Goal: Entertainment & Leisure: Consume media (video, audio)

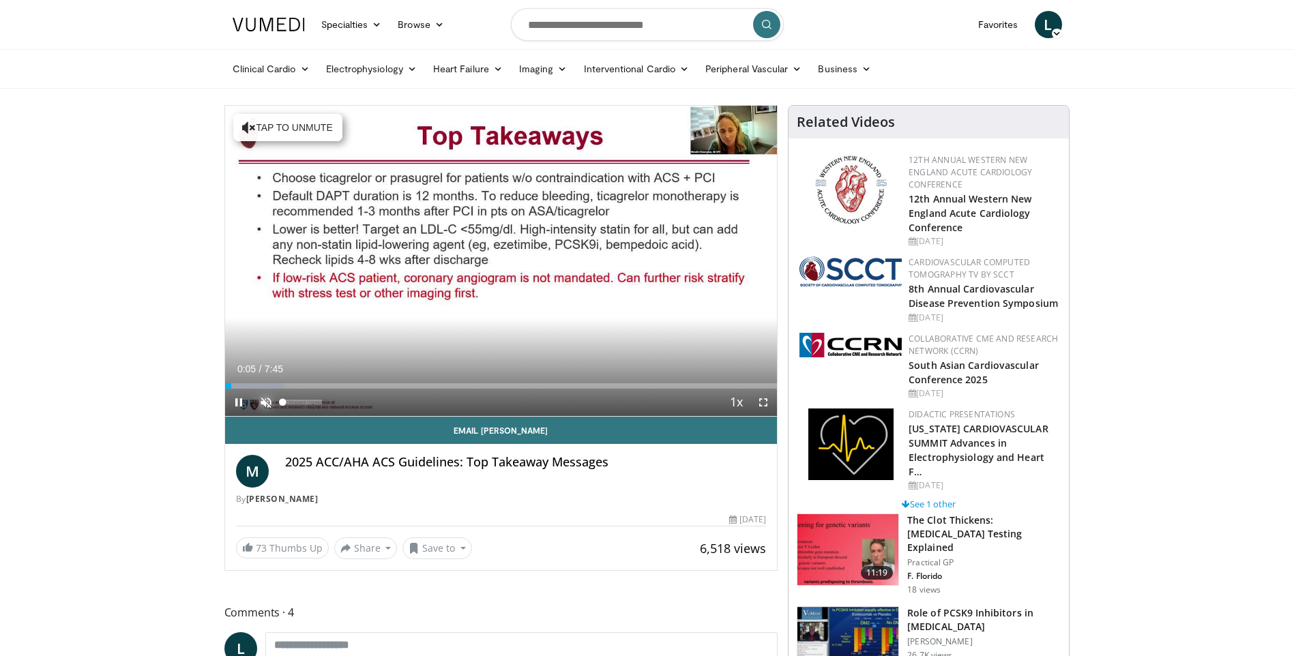
click at [266, 401] on span "Video Player" at bounding box center [265, 402] width 27 height 27
click at [608, 368] on div "Current Time 0:13 / Duration 7:45" at bounding box center [501, 369] width 553 height 12
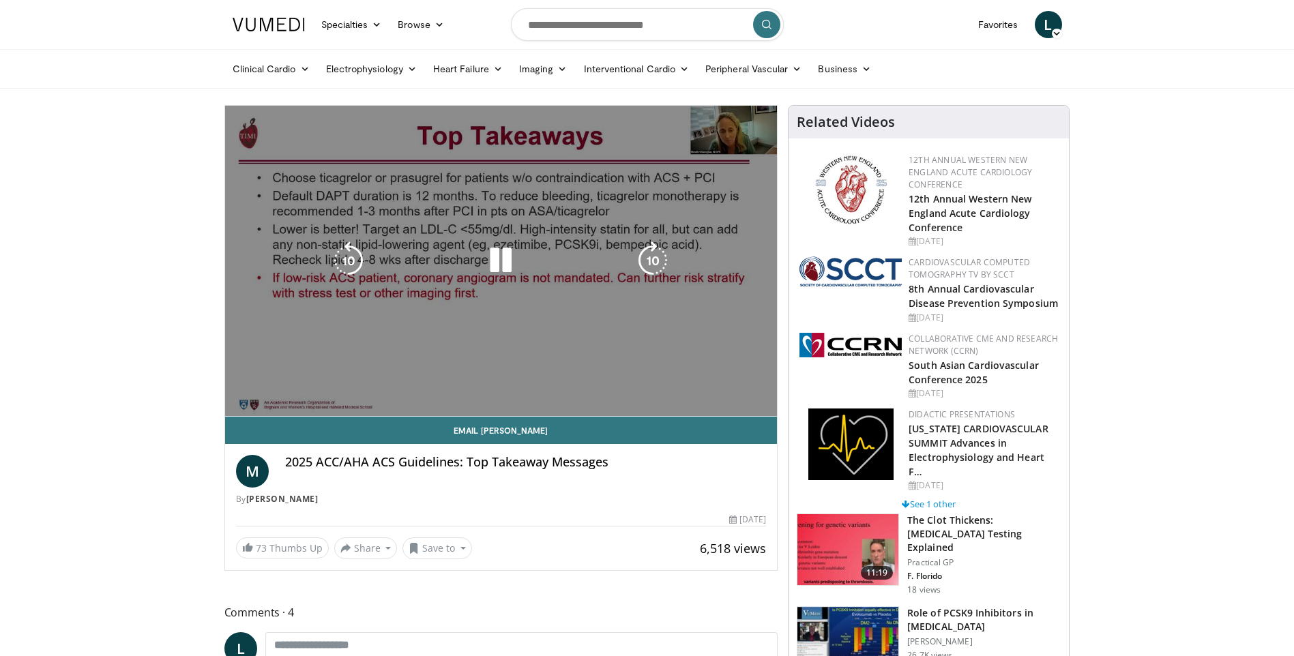
click at [622, 364] on video-js "**********" at bounding box center [501, 261] width 553 height 311
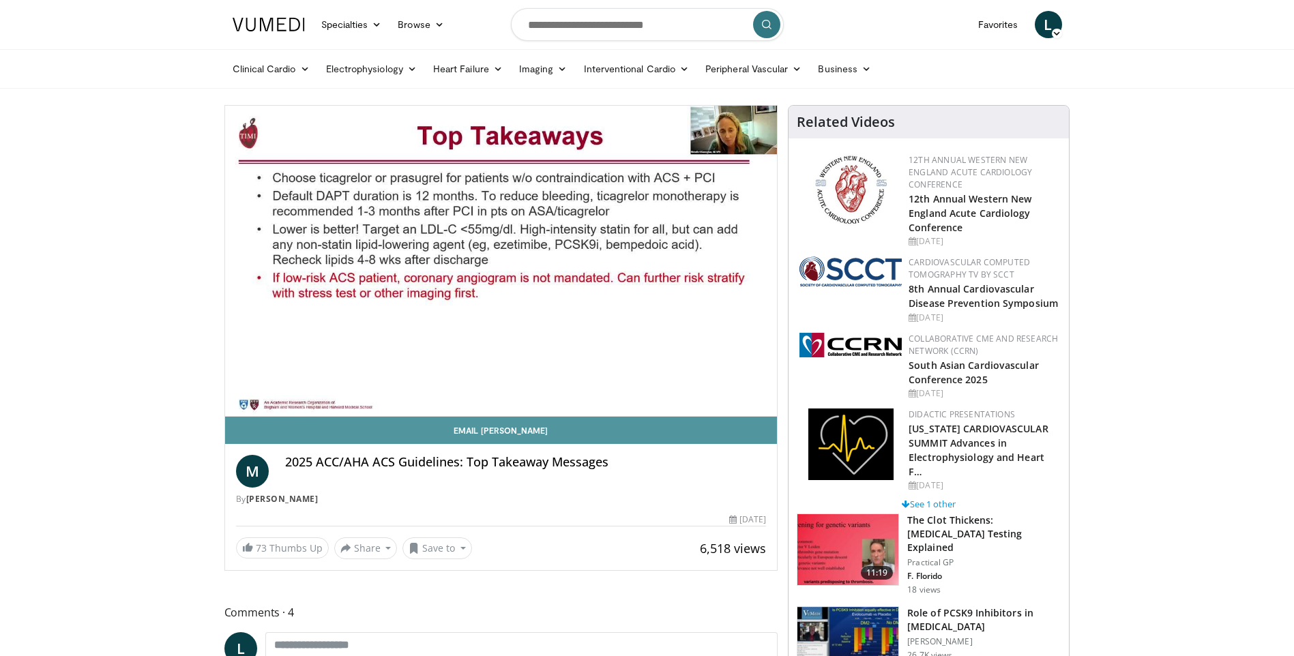
scroll to position [68, 0]
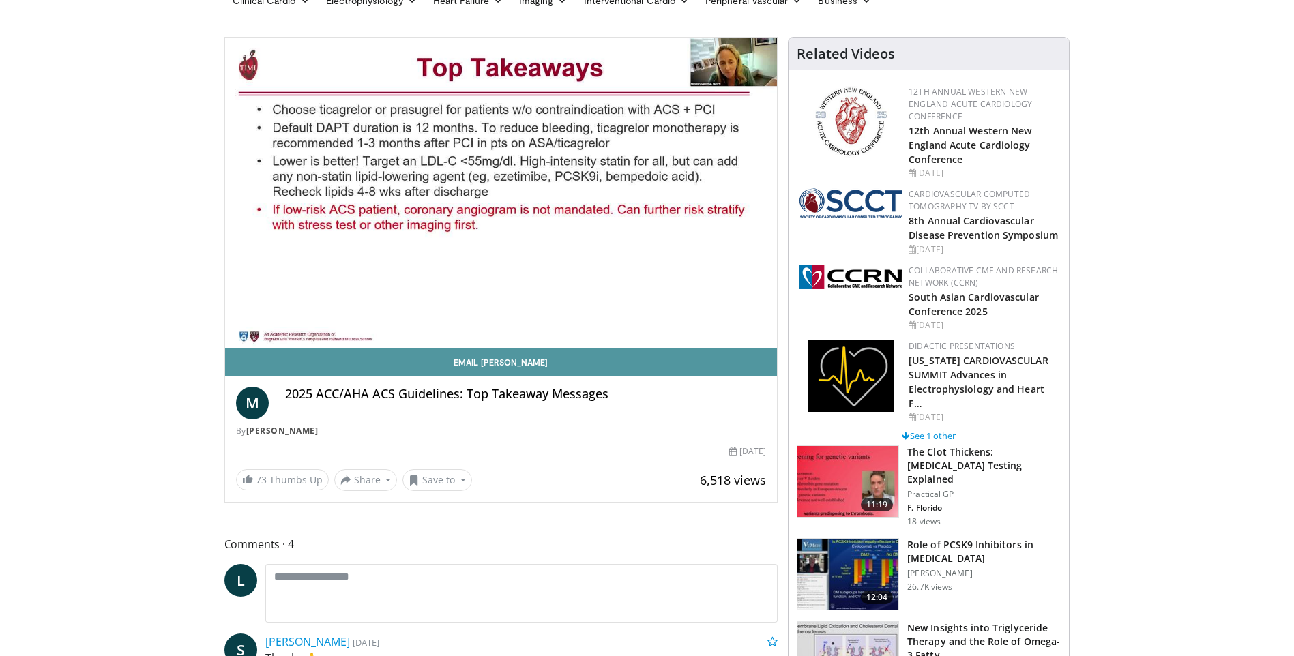
click at [653, 368] on link "Email Michelle" at bounding box center [501, 362] width 553 height 27
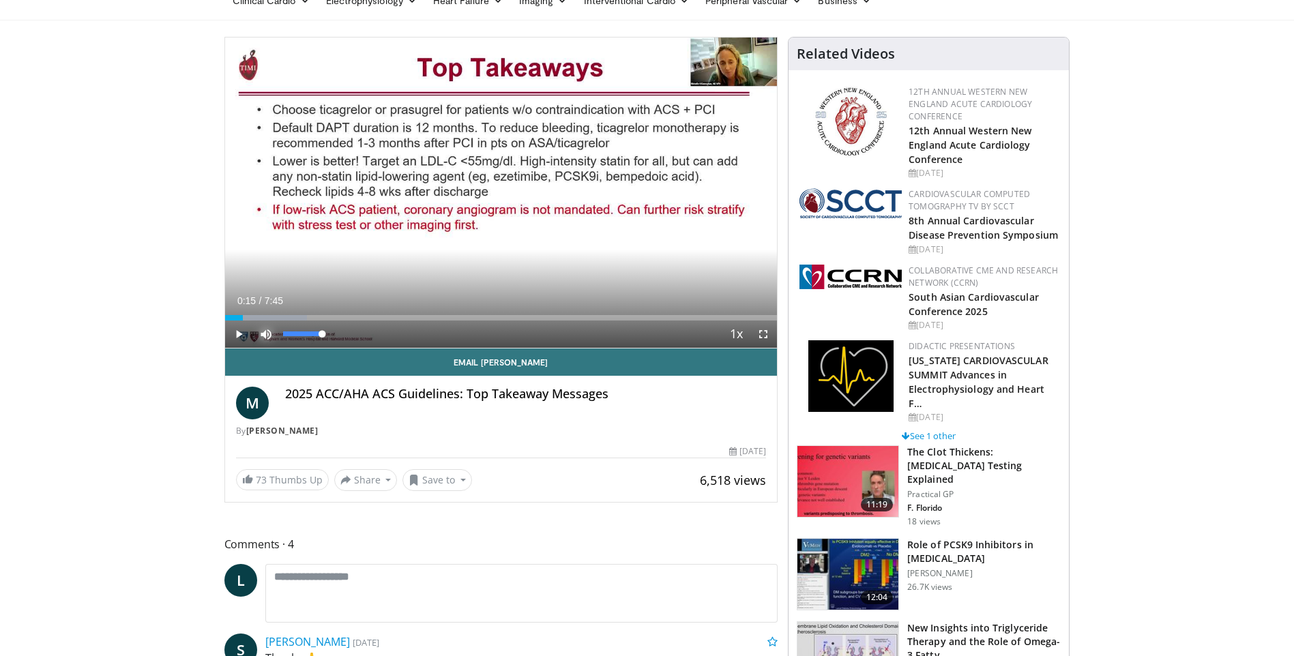
click at [270, 333] on span "Video Player" at bounding box center [265, 334] width 27 height 27
click at [297, 332] on div "26%" at bounding box center [302, 334] width 39 height 5
click at [308, 334] on div "63%" at bounding box center [302, 334] width 39 height 5
click at [271, 334] on span "Video Player" at bounding box center [265, 334] width 27 height 27
click at [301, 334] on div "46%" at bounding box center [302, 334] width 39 height 5
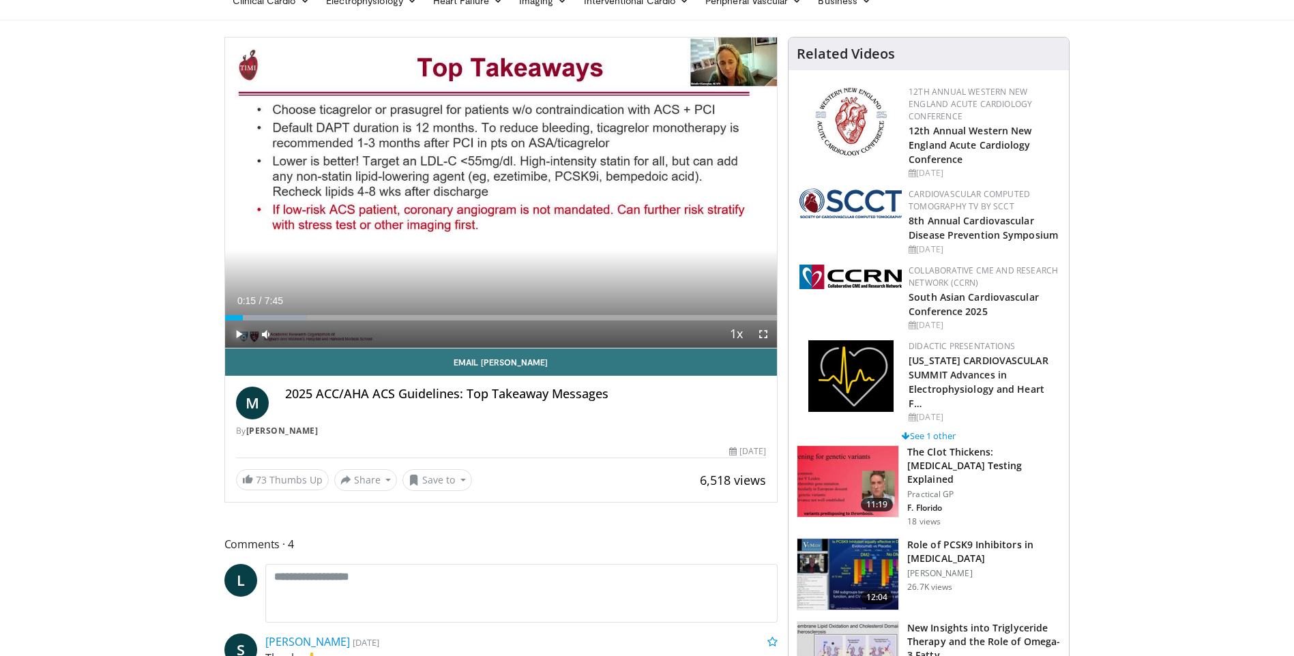
click at [237, 330] on span "Video Player" at bounding box center [238, 334] width 27 height 27
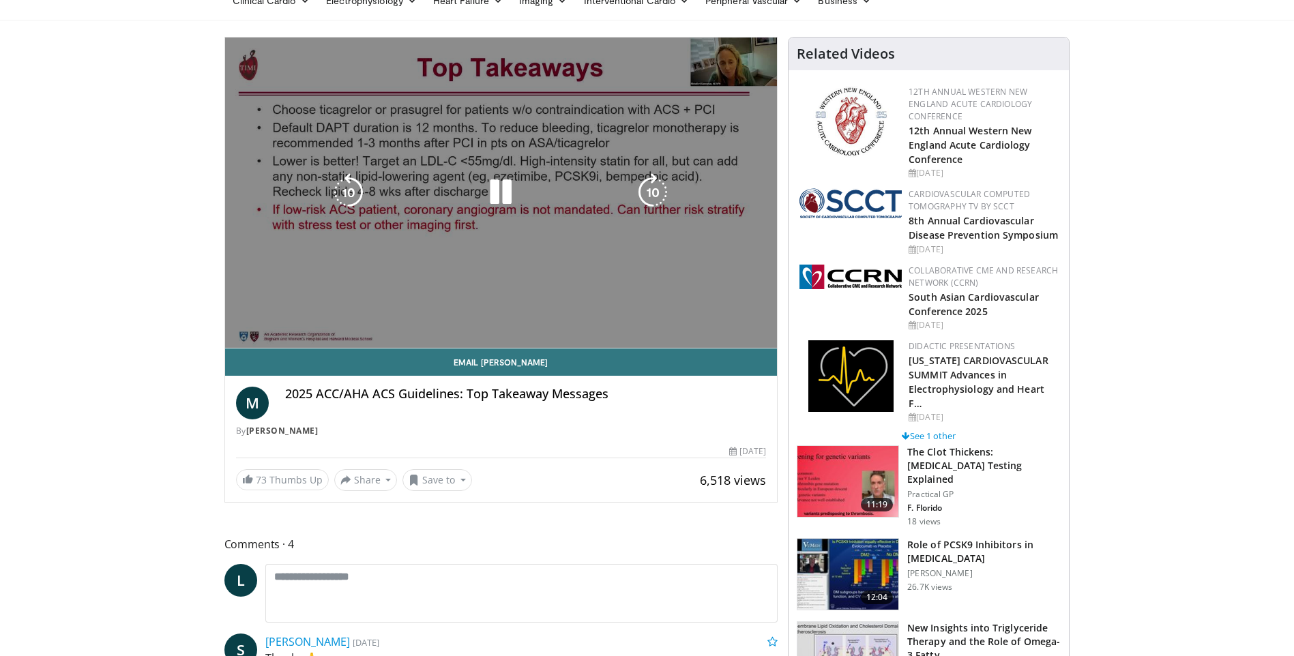
drag, startPoint x: 304, startPoint y: 335, endPoint x: 315, endPoint y: 335, distance: 10.9
click at [313, 335] on div "Volume Level" at bounding box center [297, 334] width 29 height 5
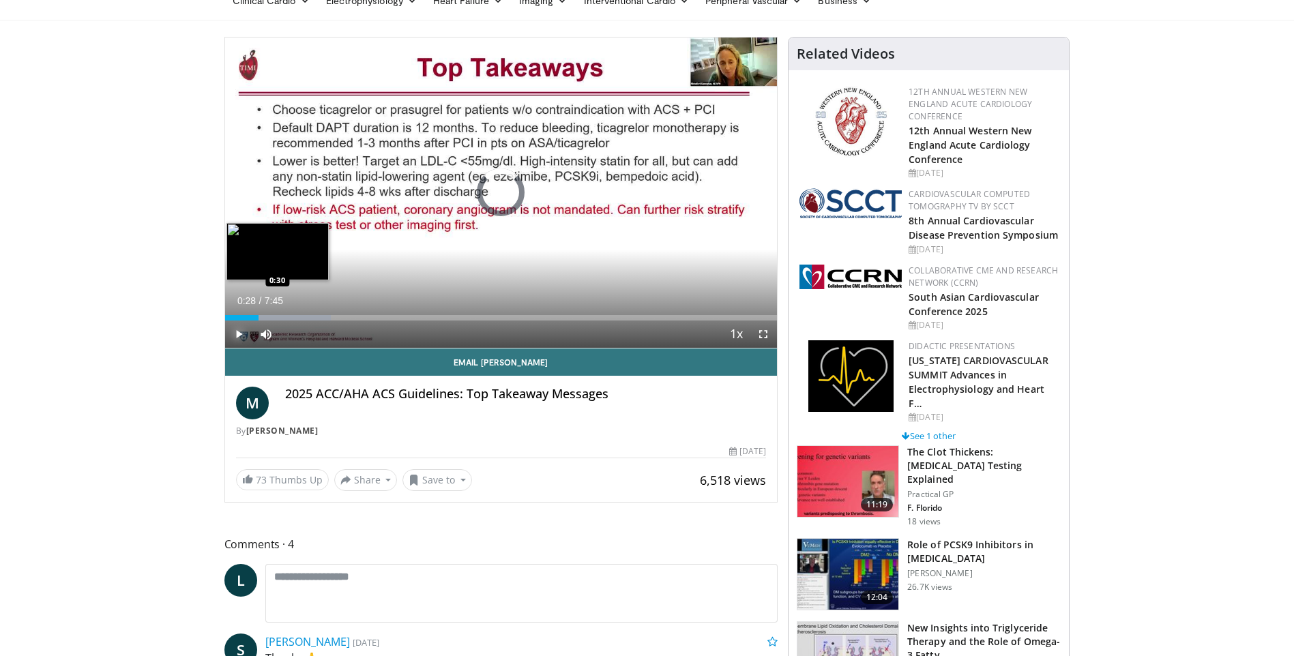
click at [261, 314] on div "Loaded : 19.17% 0:28 0:30" at bounding box center [501, 314] width 553 height 13
click at [268, 315] on div "Loaded : 21.31% 0:31 0:35" at bounding box center [501, 317] width 553 height 5
click at [287, 316] on div "Progress Bar" at bounding box center [287, 317] width 1 height 5
click at [307, 318] on div "Loaded : 27.70% 1:01 1:09" at bounding box center [501, 317] width 553 height 5
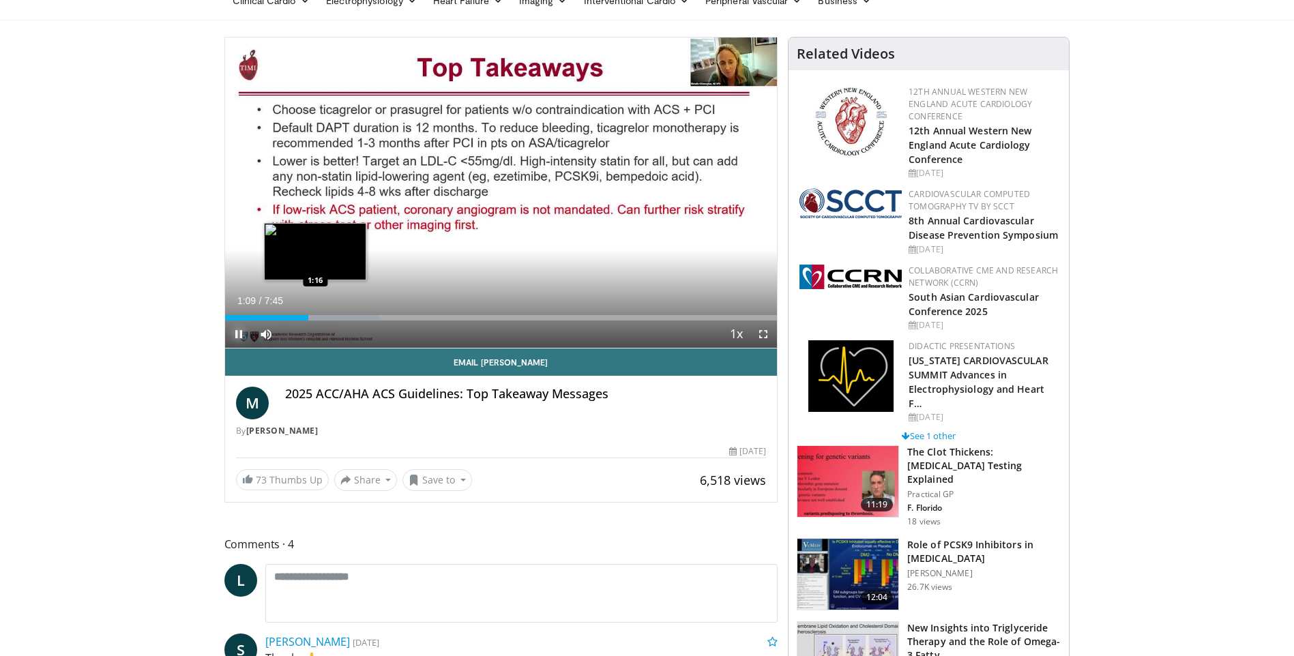
click at [315, 318] on div "Loaded : 27.94% 1:10 1:16" at bounding box center [501, 317] width 553 height 5
click at [323, 317] on div "Loaded : 29.83% 1:22 1:23" at bounding box center [501, 317] width 553 height 5
click at [338, 317] on div "Progress Bar" at bounding box center [337, 317] width 1 height 5
click at [348, 319] on div "Progress Bar" at bounding box center [348, 317] width 1 height 5
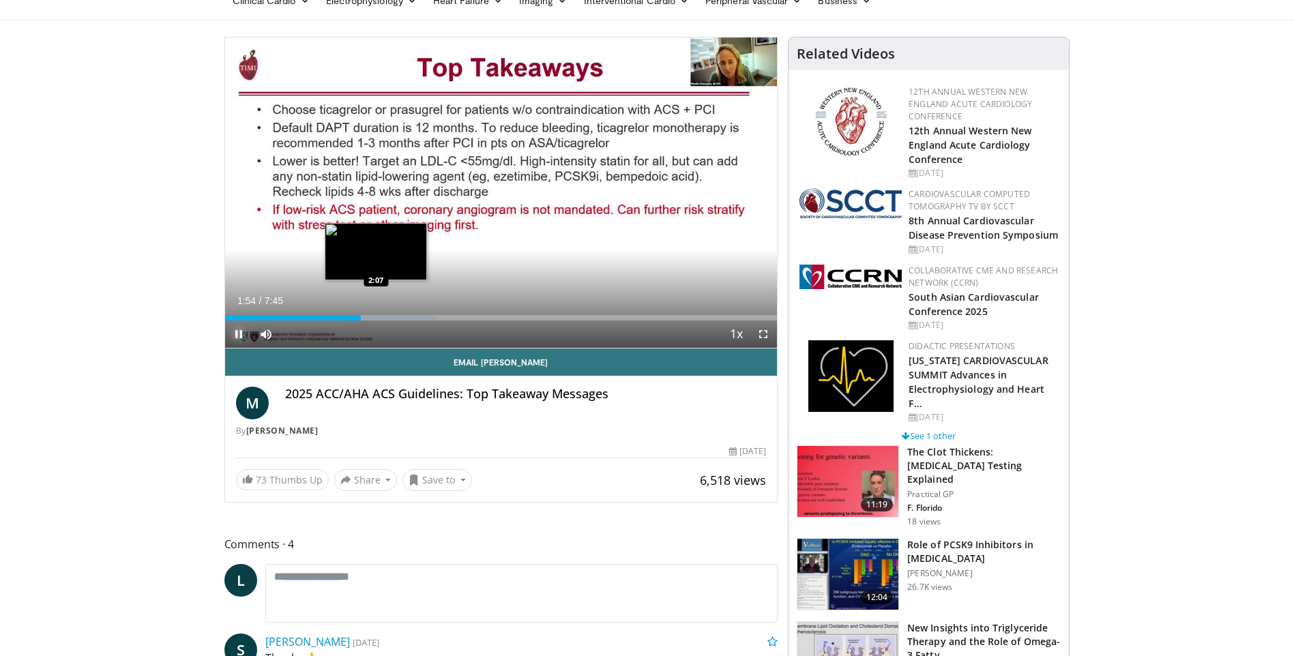
click at [376, 316] on div "Loaded : 38.36% 1:54 2:07" at bounding box center [501, 317] width 553 height 5
click at [390, 317] on div "Loaded : 38.36% 2:08 2:19" at bounding box center [501, 317] width 553 height 5
click at [407, 317] on div "Loaded : 42.99% 2:20 2:31" at bounding box center [501, 317] width 553 height 5
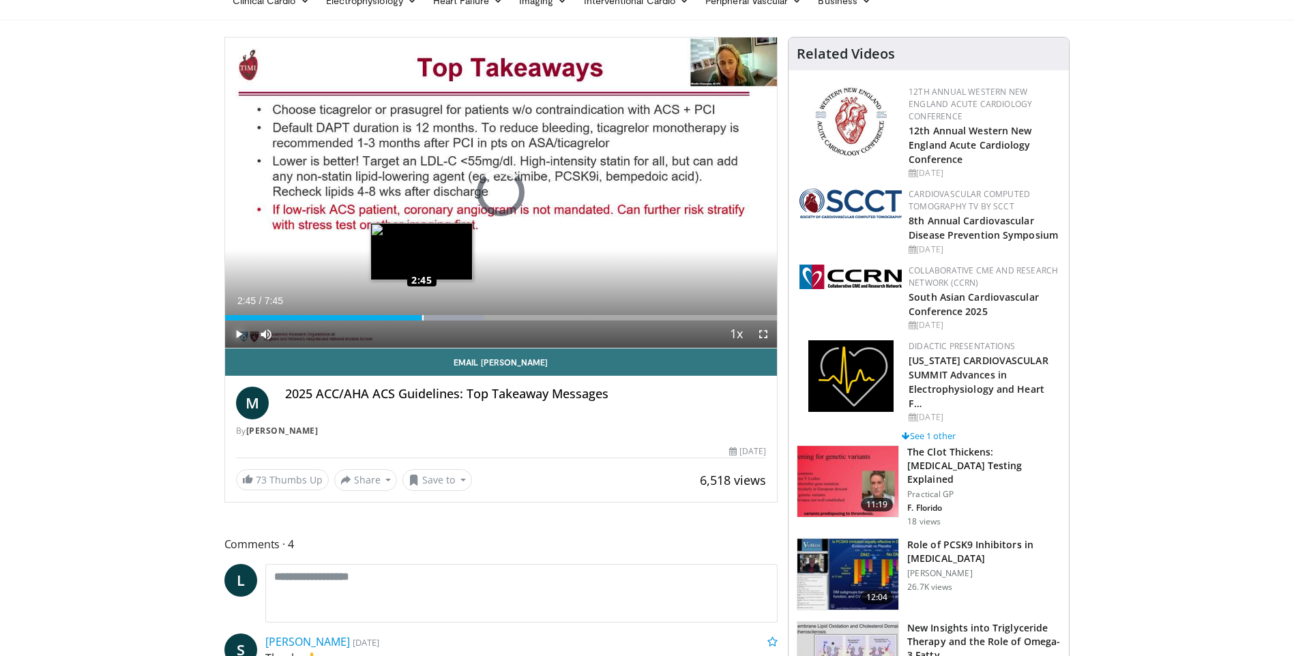
drag, startPoint x: 422, startPoint y: 315, endPoint x: 431, endPoint y: 315, distance: 8.9
click at [422, 315] on div "Loaded : 46.89% 2:45 2:45" at bounding box center [501, 317] width 553 height 5
click at [439, 316] on div "Progress Bar" at bounding box center [438, 317] width 1 height 5
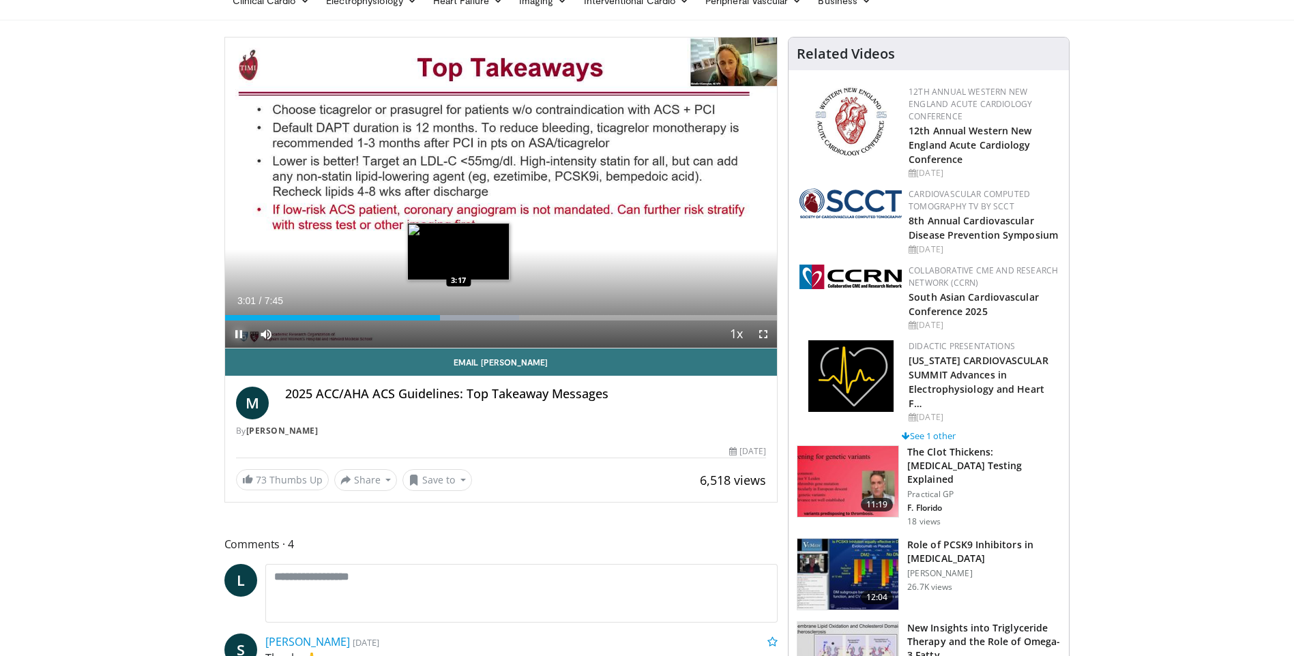
click at [461, 318] on div "Loaded : 53.29% 3:01 3:17" at bounding box center [501, 317] width 553 height 5
click at [480, 317] on div "Progress Bar" at bounding box center [480, 317] width 1 height 5
click at [481, 317] on div "Progress Bar" at bounding box center [499, 317] width 111 height 5
click at [491, 317] on div "Progress Bar" at bounding box center [499, 317] width 111 height 5
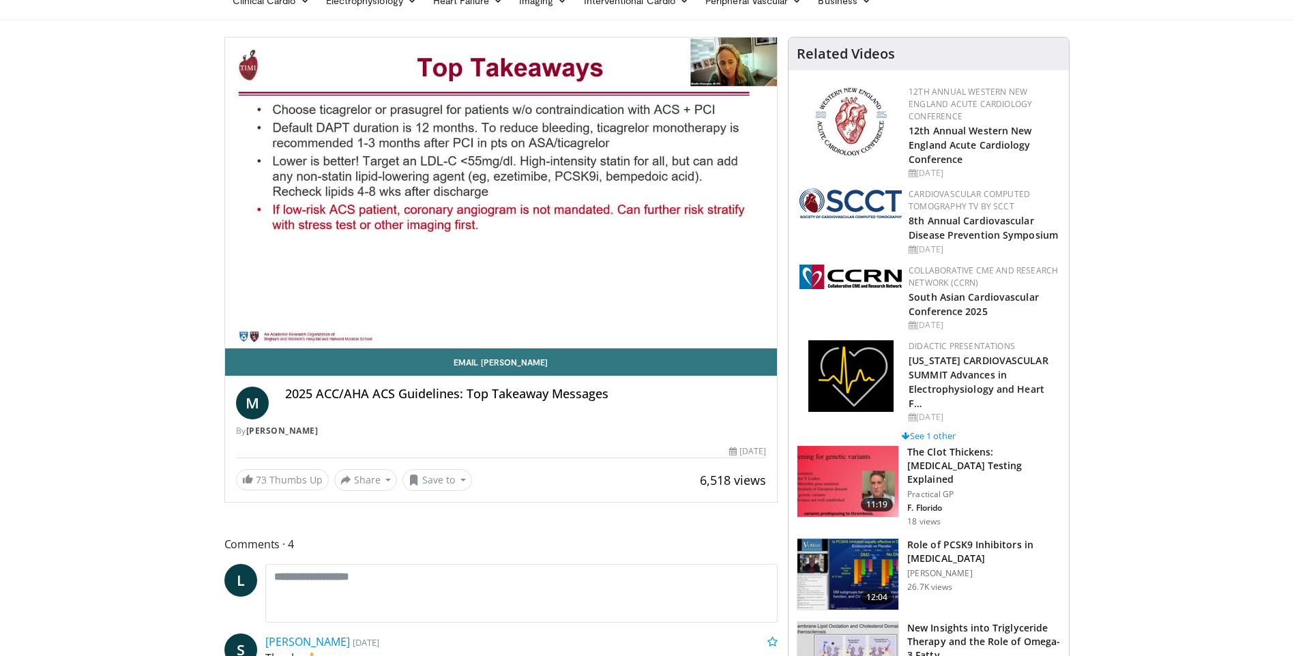
click at [514, 317] on video-js "**********" at bounding box center [501, 193] width 553 height 311
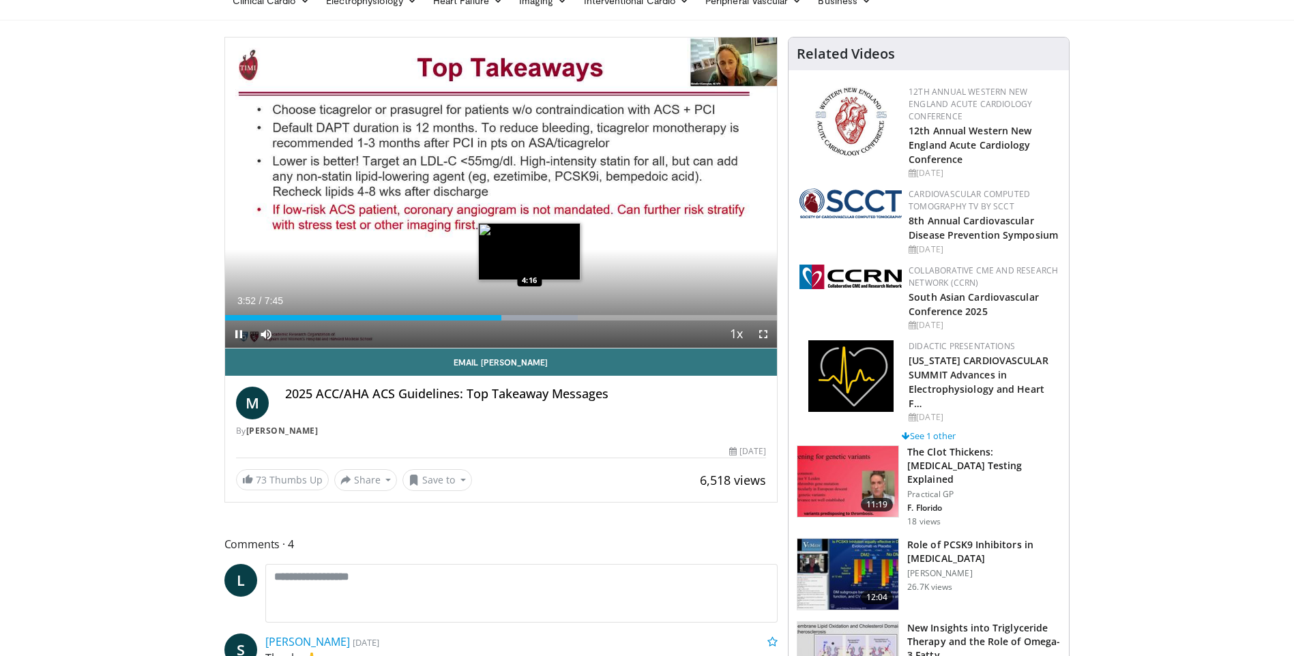
click at [516, 319] on div "Loaded : 63.95% 3:53 4:16" at bounding box center [501, 317] width 553 height 5
drag, startPoint x: 539, startPoint y: 316, endPoint x: 550, endPoint y: 314, distance: 11.1
click at [540, 315] on div "Loaded : 68.21% 4:14 4:24" at bounding box center [501, 317] width 553 height 5
click at [557, 312] on div "Loaded : 70.93% 4:28 4:42" at bounding box center [501, 314] width 553 height 13
click at [575, 316] on div "Loaded : 74.61% 4:41 4:48" at bounding box center [501, 317] width 553 height 5
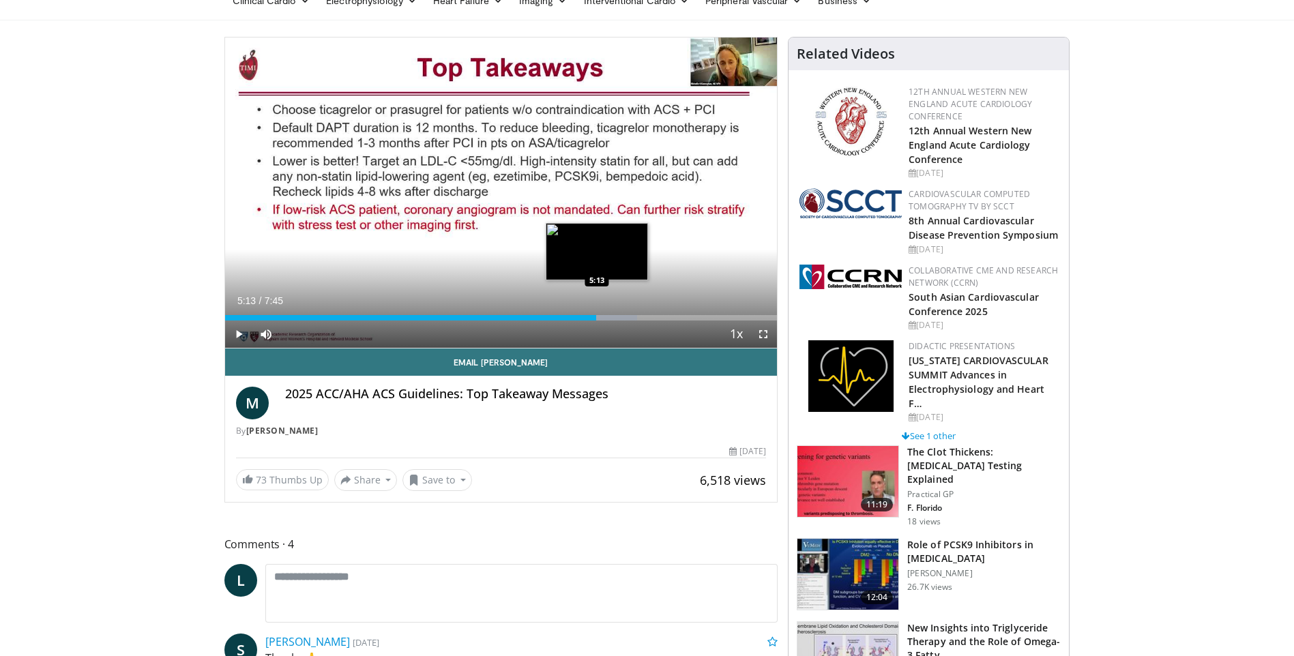
click at [598, 315] on div "Progress Bar" at bounding box center [598, 317] width 1 height 5
click at [613, 313] on div "Loaded : 81.01% 5:13 5:26" at bounding box center [501, 314] width 553 height 13
click at [630, 315] on div "Loaded : 85.27% 5:30 5:41" at bounding box center [501, 317] width 553 height 5
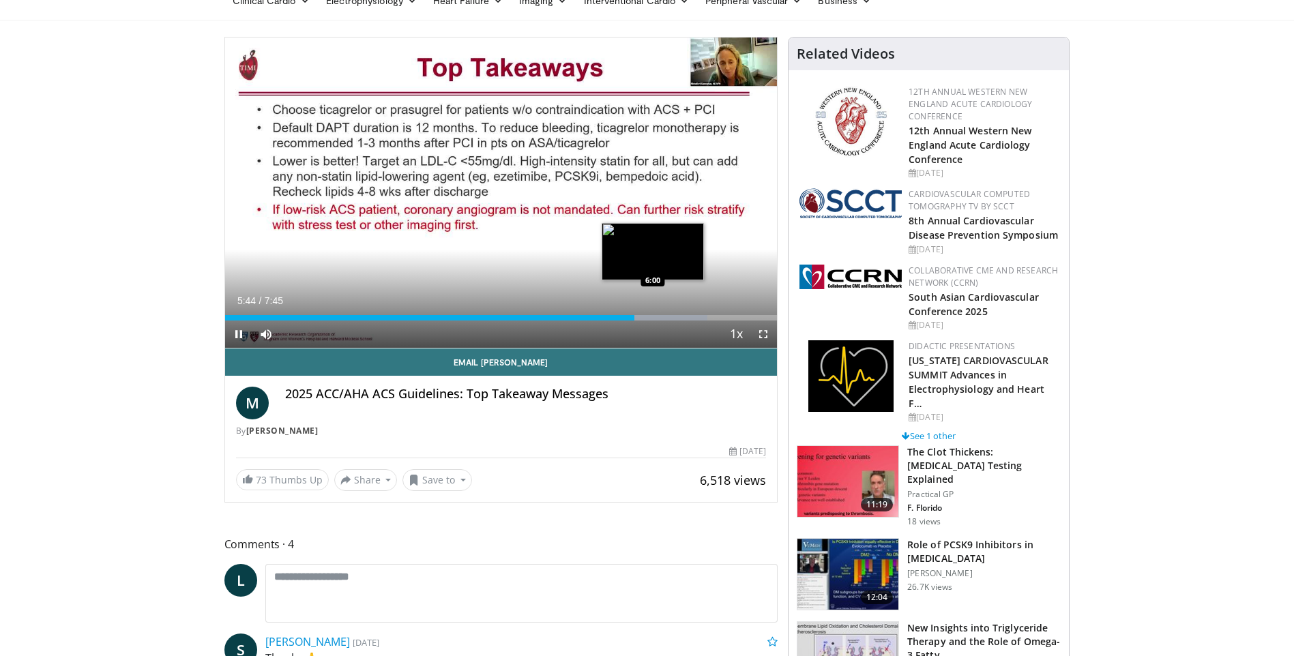
click at [653, 315] on div "Loaded : 87.40% 5:44 6:00" at bounding box center [501, 317] width 553 height 5
click at [677, 312] on div "Loaded : 91.67% 6:20 6:20" at bounding box center [501, 314] width 553 height 13
click at [693, 313] on div "Loaded : 91.67% 6:21 6:34" at bounding box center [501, 314] width 553 height 13
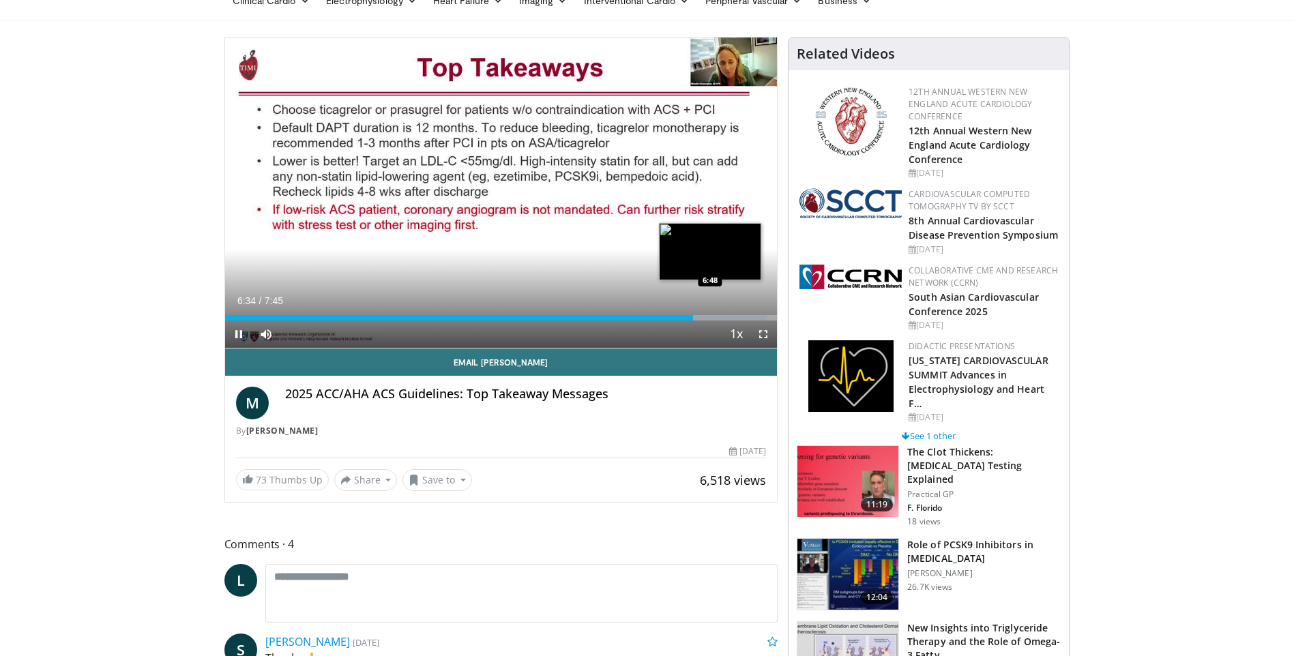
click at [712, 315] on div "Loaded : 98.07% 6:34 6:48" at bounding box center [501, 317] width 553 height 5
click at [728, 316] on div "Loaded : 100.00% 6:51 7:03" at bounding box center [501, 317] width 553 height 5
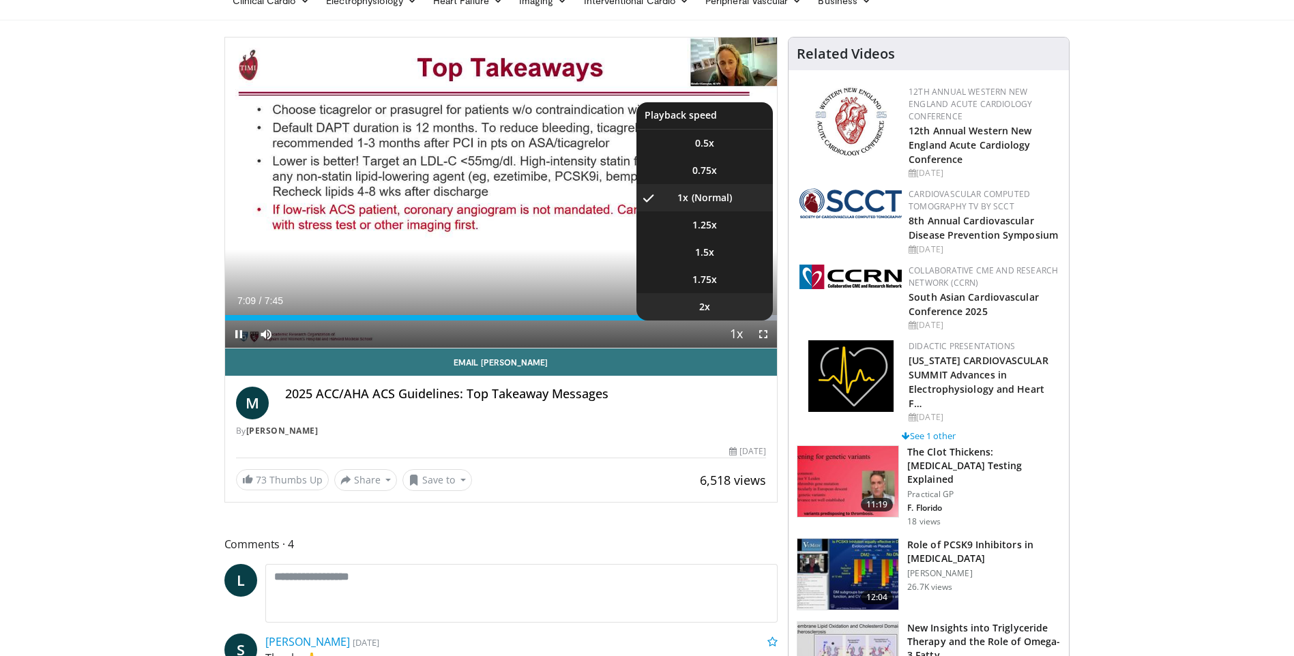
click at [749, 315] on li "2x" at bounding box center [705, 306] width 136 height 27
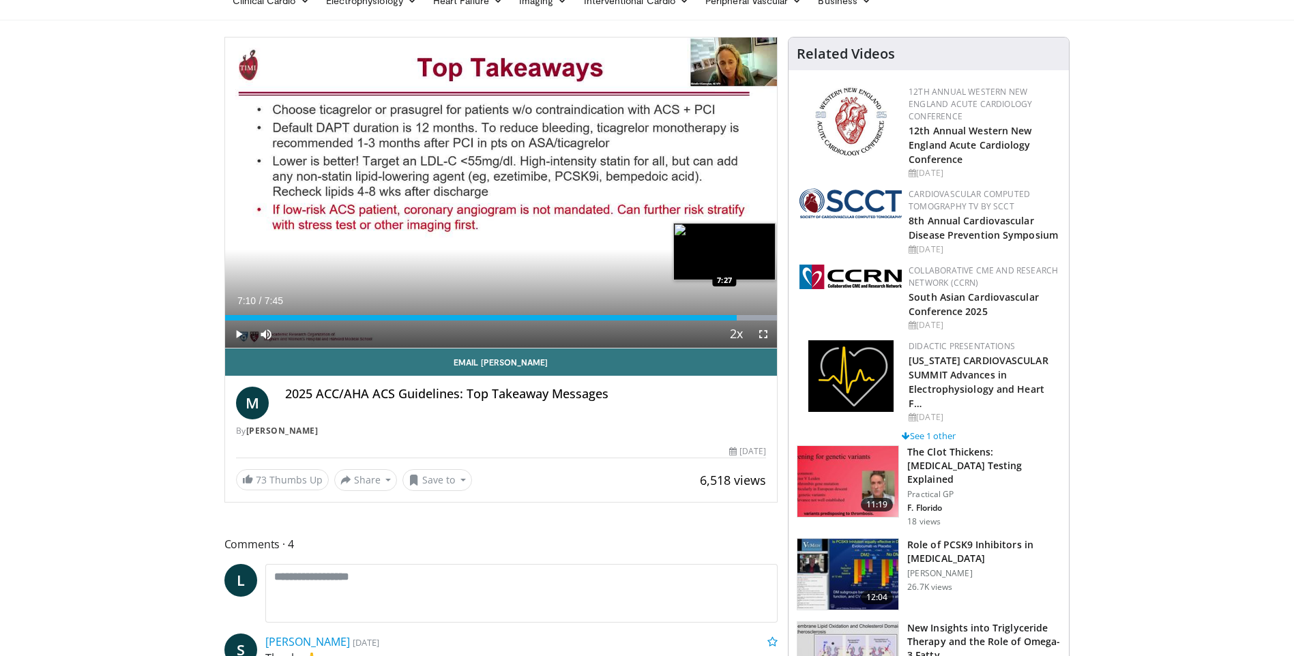
click at [754, 315] on div "Loaded : 100.00% 7:11 7:27" at bounding box center [501, 317] width 553 height 5
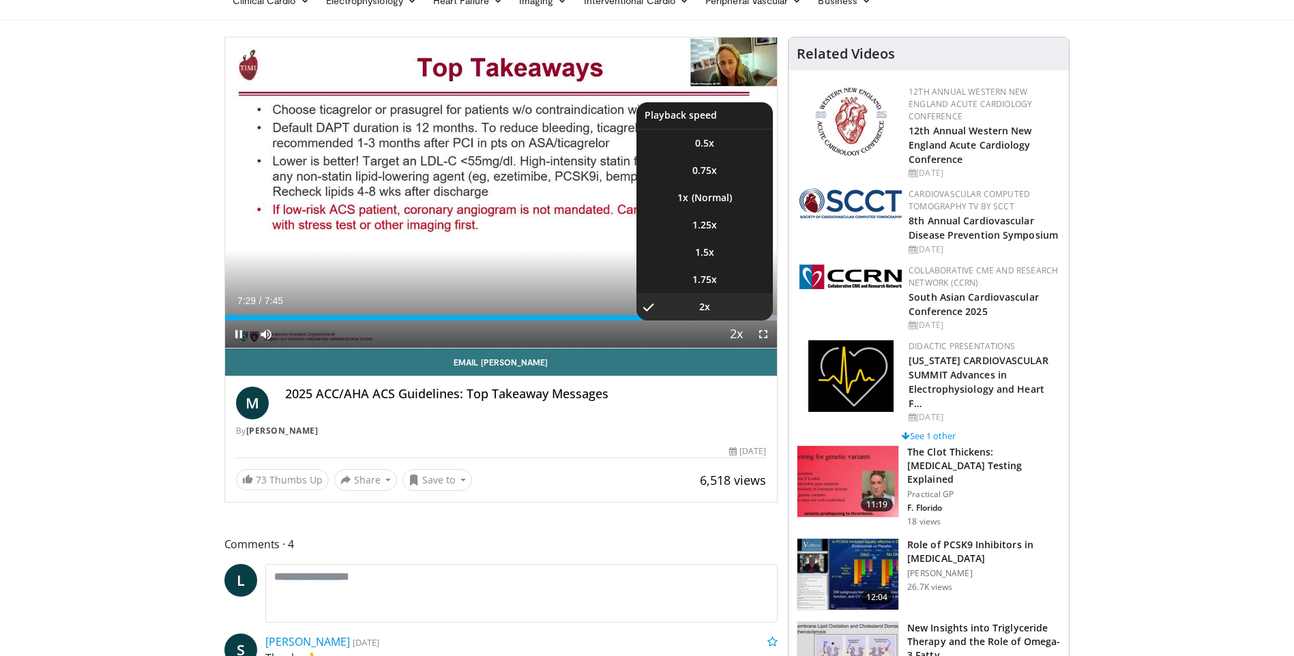
click at [736, 336] on span "Video Player" at bounding box center [736, 334] width 19 height 27
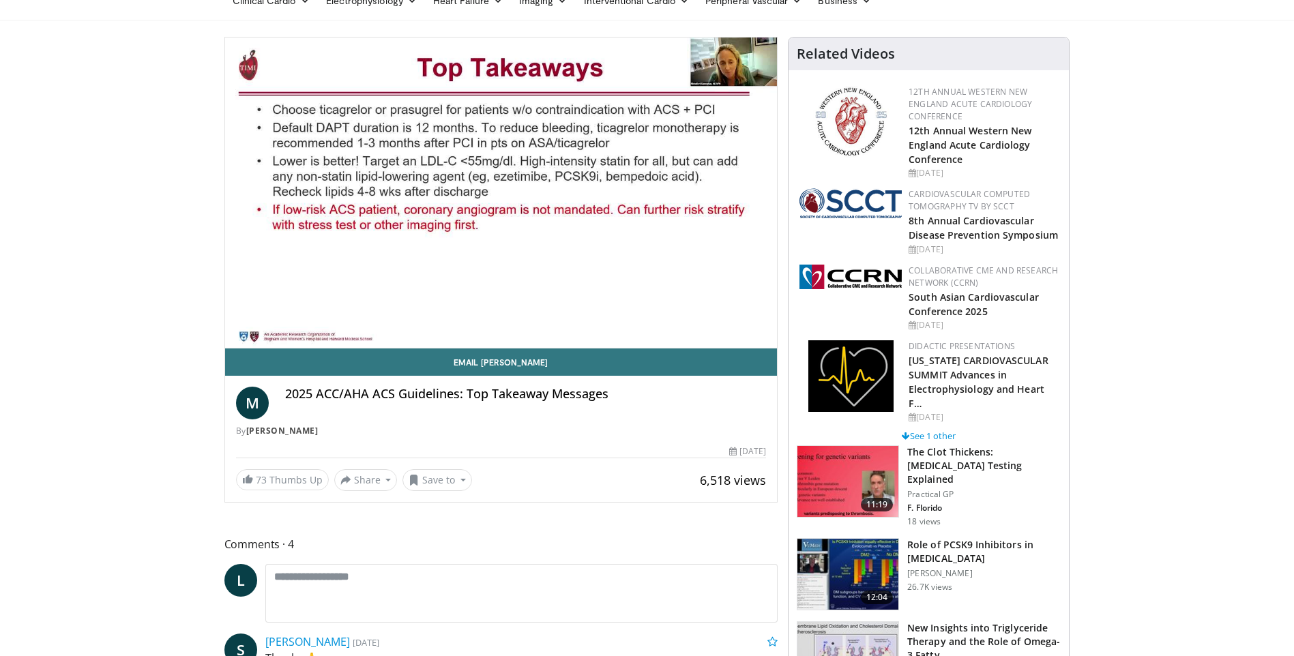
click at [736, 336] on div "10 seconds Tap to unmute" at bounding box center [501, 193] width 553 height 310
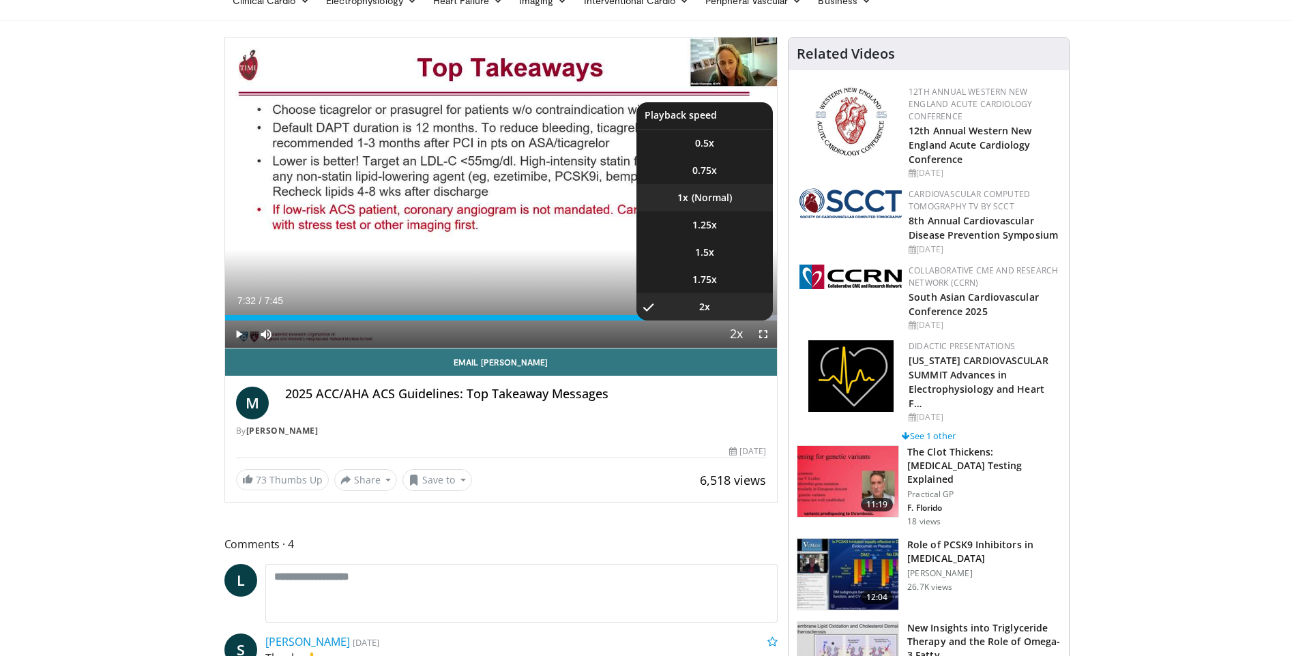
click at [682, 191] on span "1x" at bounding box center [683, 198] width 11 height 14
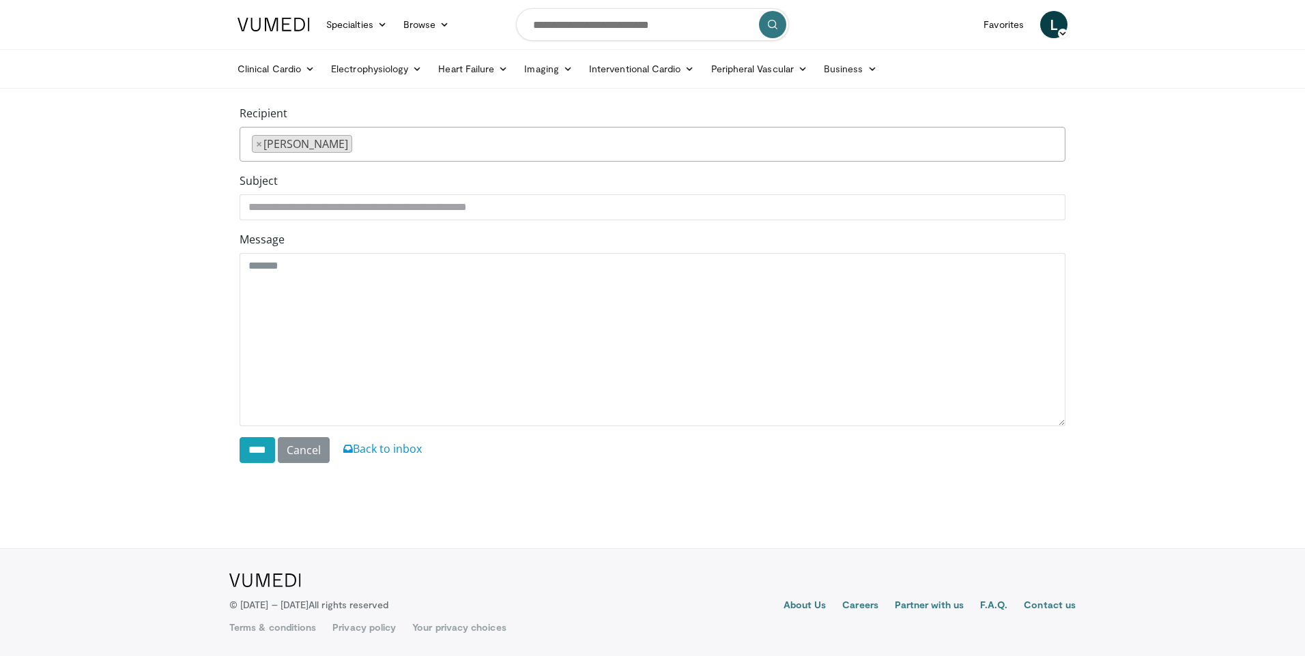
click at [609, 312] on textarea "Message" at bounding box center [653, 339] width 826 height 173
